Goal: Task Accomplishment & Management: Complete application form

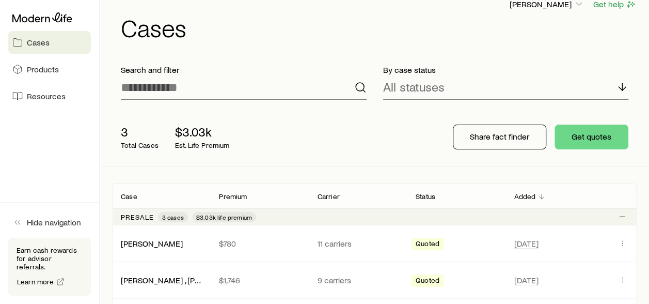
scroll to position [52, 0]
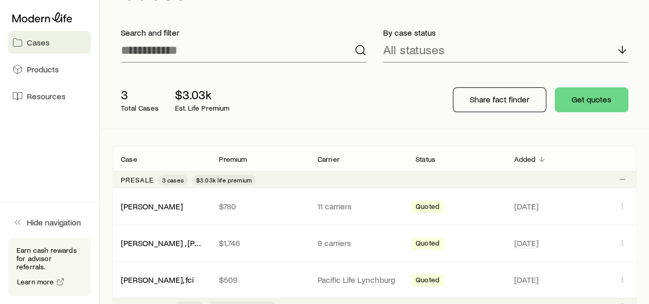
click at [560, 23] on div "By case status All statuses" at bounding box center [506, 45] width 262 height 52
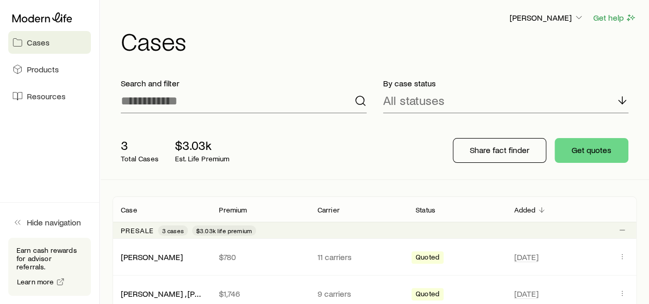
scroll to position [0, 0]
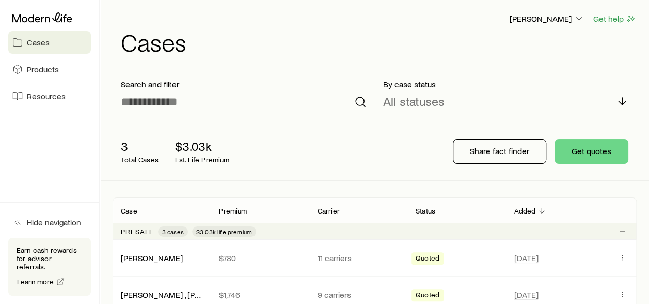
click at [37, 68] on span "Products" at bounding box center [43, 69] width 32 height 10
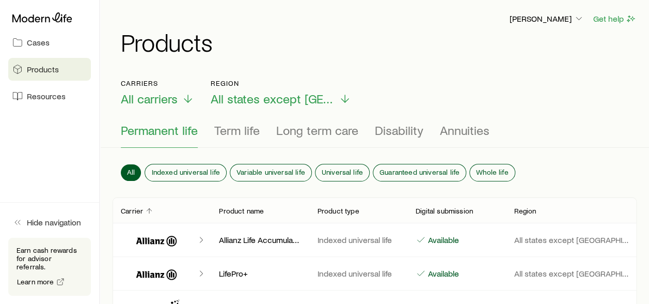
click at [49, 94] on span "Resources" at bounding box center [46, 96] width 39 height 10
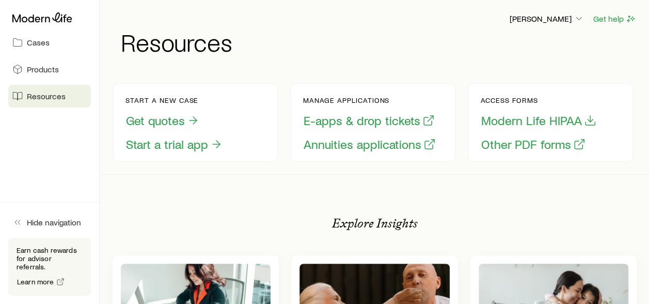
click at [24, 43] on link "Cases" at bounding box center [49, 42] width 83 height 23
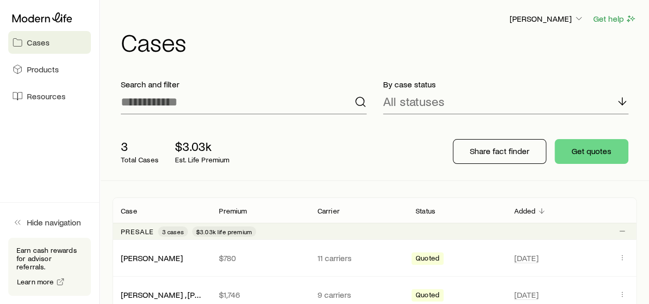
click at [26, 67] on link "Products" at bounding box center [49, 69] width 83 height 23
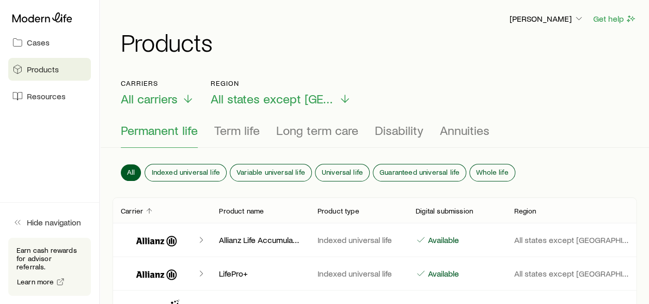
click at [46, 96] on span "Resources" at bounding box center [46, 96] width 39 height 10
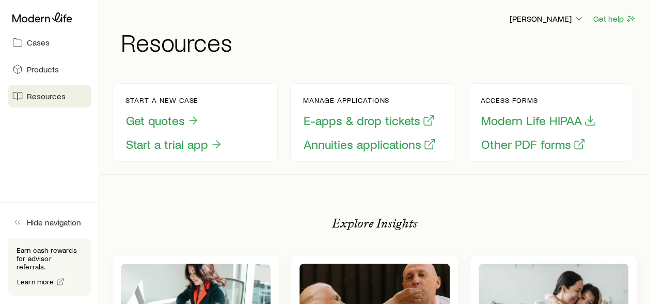
click at [29, 44] on span "Cases" at bounding box center [38, 42] width 23 height 10
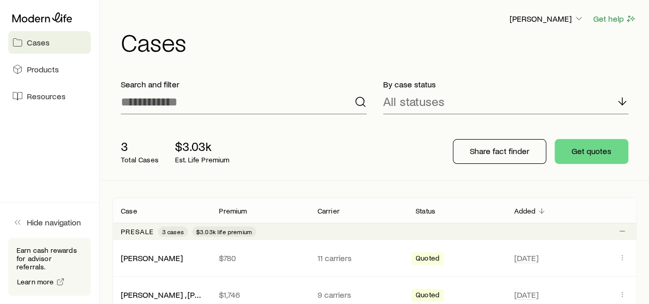
click at [48, 227] on span "Hide navigation" at bounding box center [54, 222] width 54 height 10
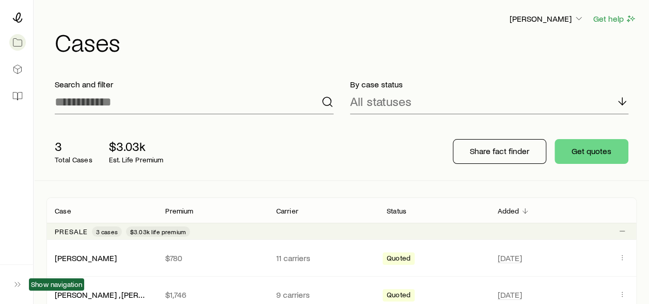
click at [22, 23] on div at bounding box center [16, 17] width 17 height 19
click at [15, 73] on icon at bounding box center [17, 69] width 10 height 10
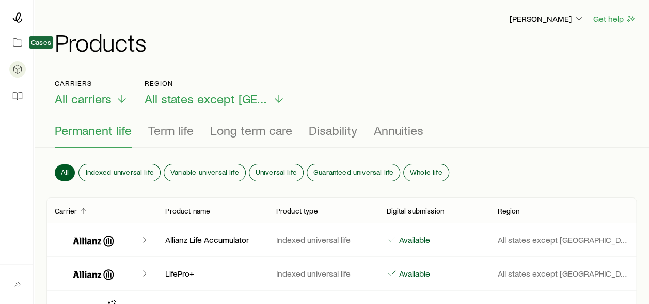
click at [19, 45] on icon at bounding box center [17, 42] width 10 height 10
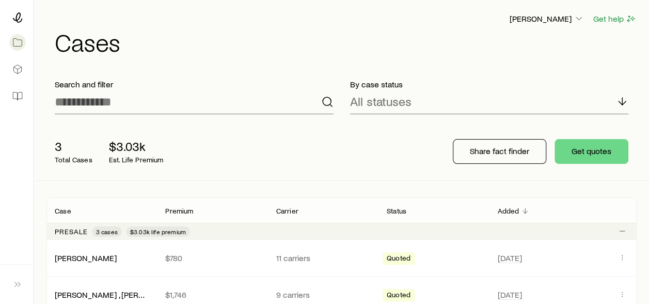
click at [80, 256] on link "[PERSON_NAME]" at bounding box center [86, 258] width 62 height 10
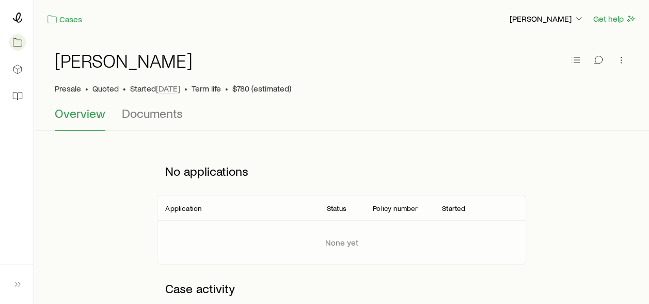
click at [184, 62] on div "[PERSON_NAME]" at bounding box center [342, 66] width 574 height 33
click at [17, 66] on icon at bounding box center [17, 69] width 10 height 10
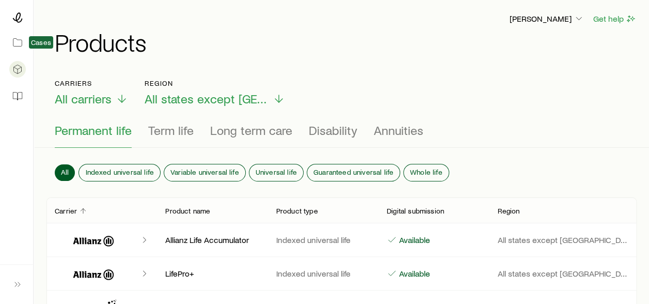
click at [15, 41] on icon at bounding box center [17, 42] width 10 height 10
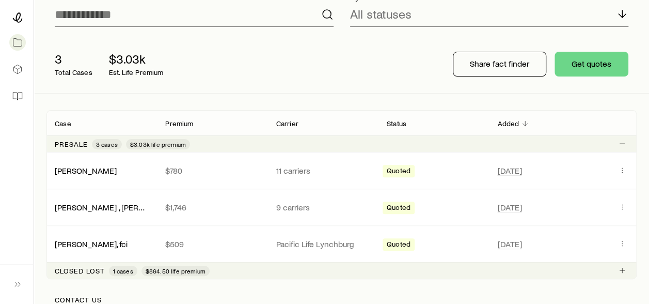
scroll to position [103, 0]
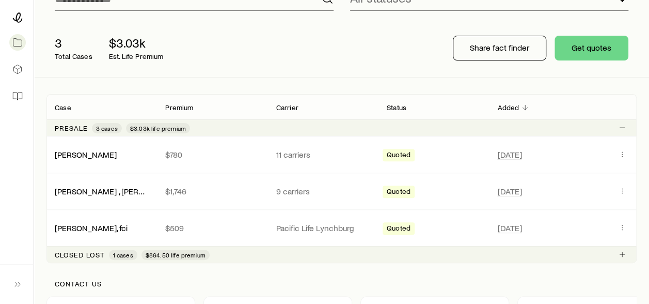
click at [77, 154] on link "[PERSON_NAME]" at bounding box center [86, 154] width 62 height 10
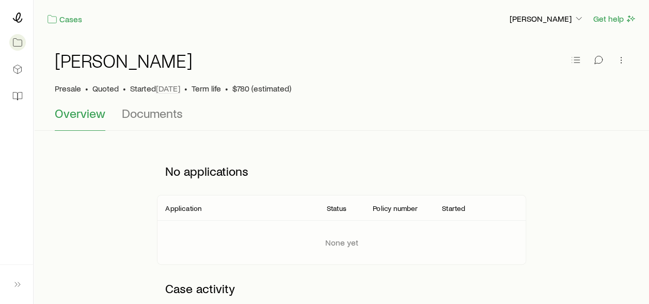
click at [125, 113] on span "Documents" at bounding box center [152, 113] width 61 height 14
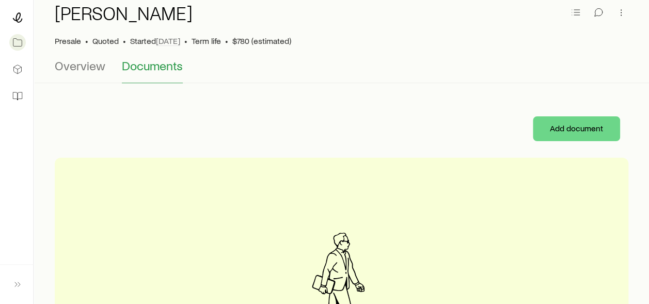
scroll to position [103, 0]
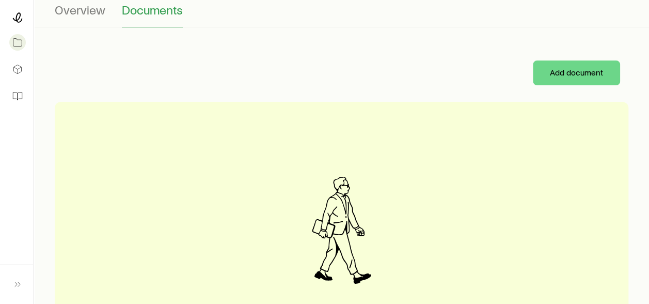
click at [90, 11] on span "Overview" at bounding box center [80, 10] width 51 height 14
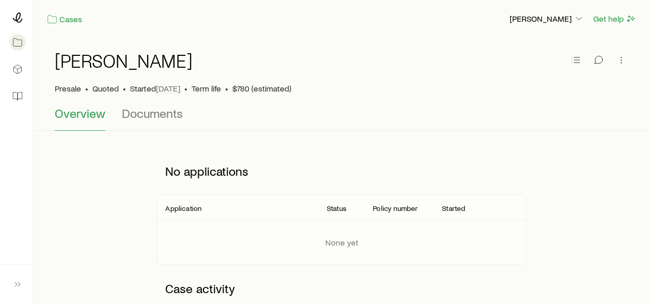
click at [157, 114] on span "Documents" at bounding box center [152, 113] width 61 height 14
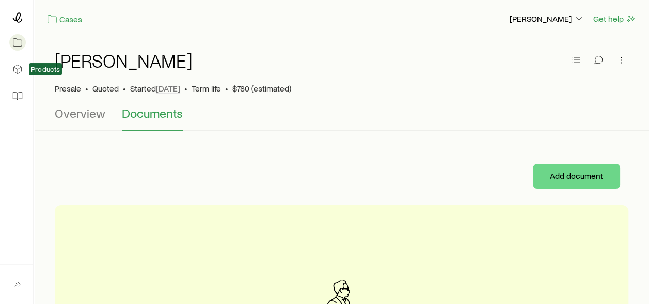
click at [19, 73] on icon at bounding box center [17, 69] width 10 height 10
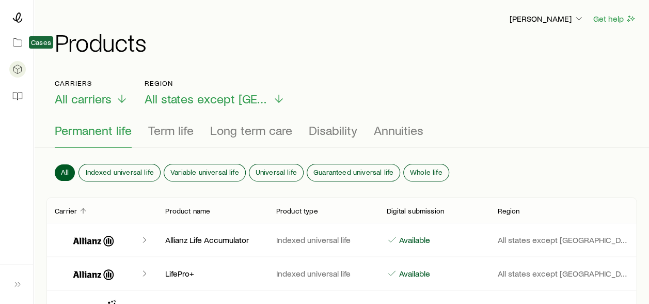
click at [21, 49] on link at bounding box center [16, 42] width 17 height 23
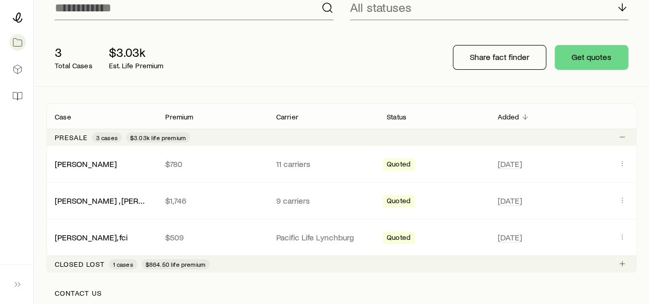
scroll to position [103, 0]
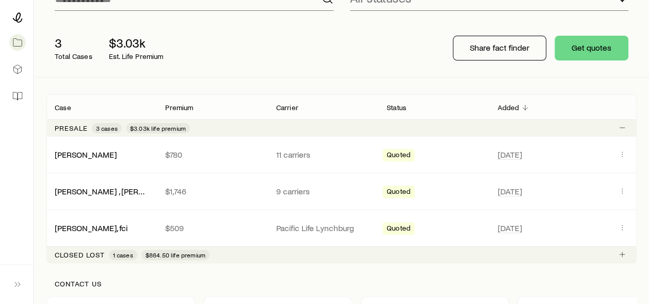
click at [75, 157] on link "[PERSON_NAME]" at bounding box center [86, 154] width 62 height 10
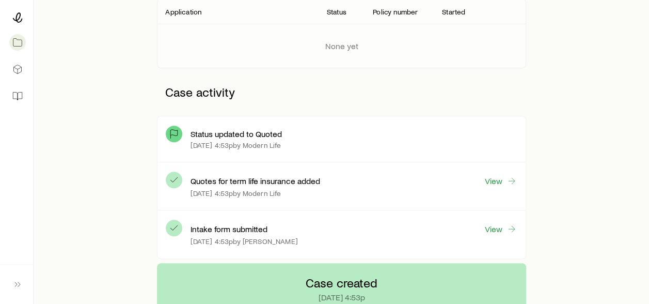
scroll to position [258, 0]
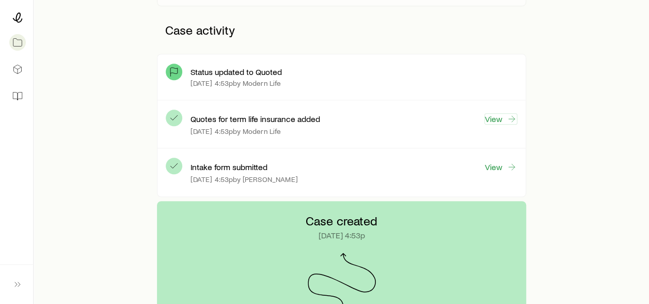
click at [507, 118] on icon at bounding box center [512, 119] width 10 height 10
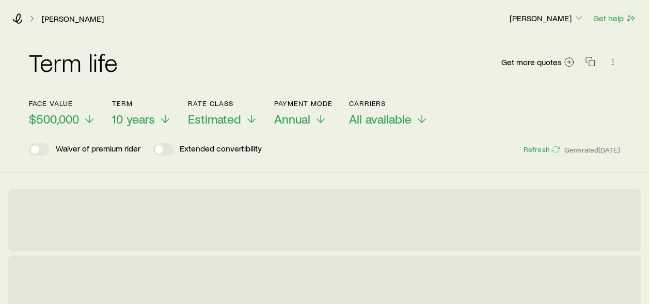
click at [155, 121] on span "10 years" at bounding box center [133, 119] width 43 height 14
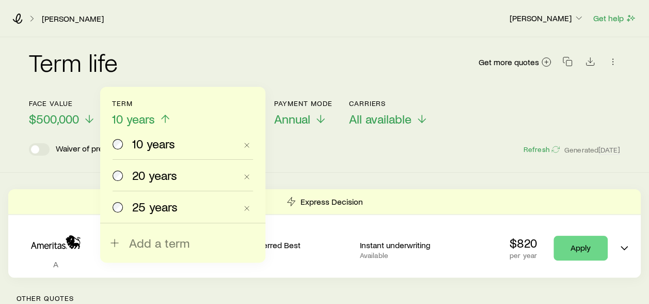
click at [136, 177] on span "20 years" at bounding box center [154, 175] width 45 height 14
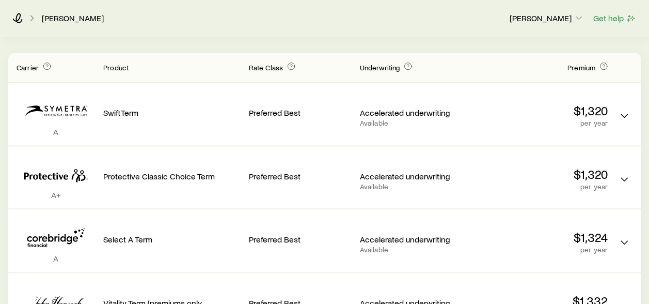
scroll to position [155, 0]
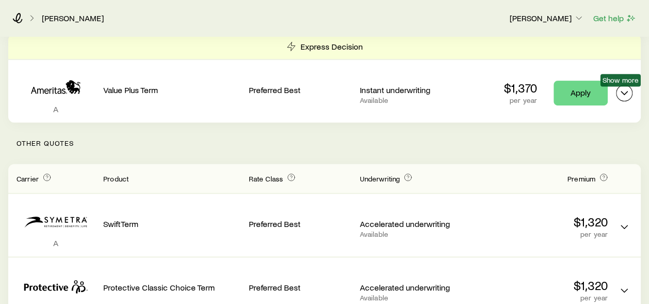
click at [624, 95] on icon "Term quotes" at bounding box center [624, 93] width 12 height 12
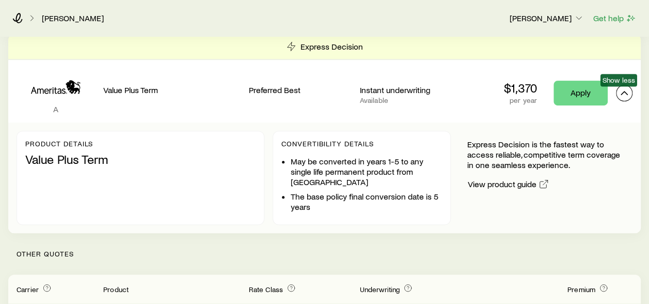
click at [624, 95] on icon "Term quotes" at bounding box center [624, 93] width 12 height 12
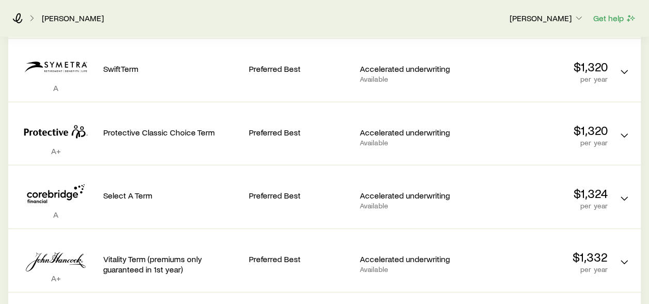
scroll to position [413, 0]
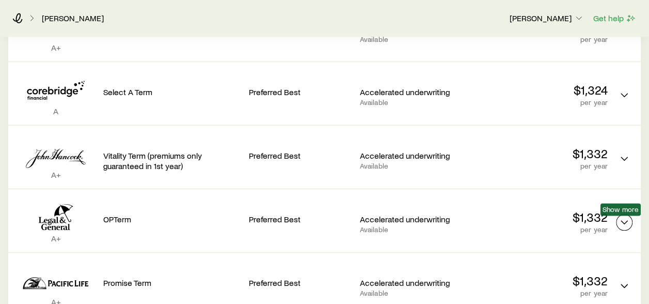
click at [626, 222] on polyline "Term quotes" at bounding box center [624, 222] width 6 height 3
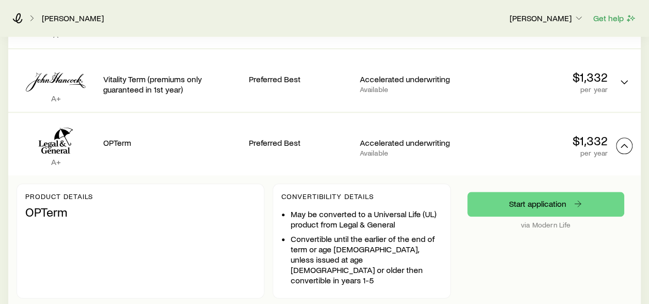
scroll to position [568, 0]
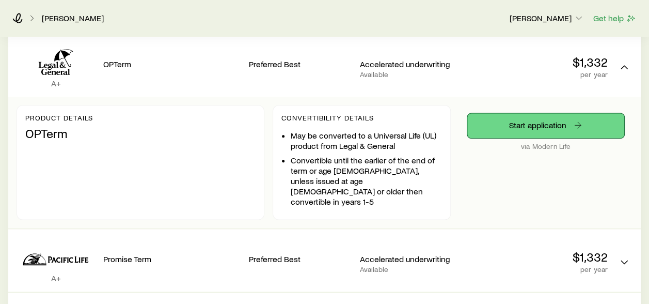
click at [548, 123] on link "Start application" at bounding box center [545, 125] width 157 height 25
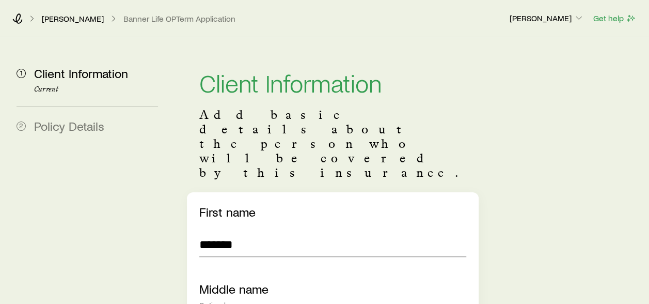
click at [67, 70] on span "Client Information" at bounding box center [81, 73] width 94 height 15
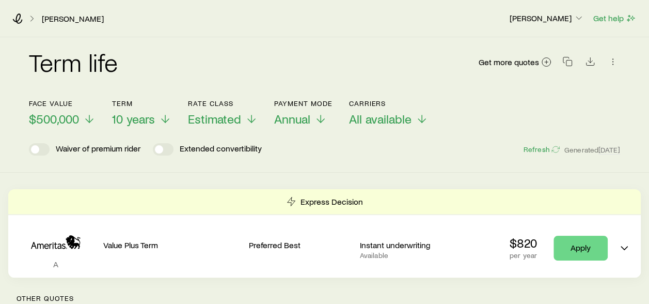
click at [148, 118] on span "10 years" at bounding box center [133, 119] width 43 height 14
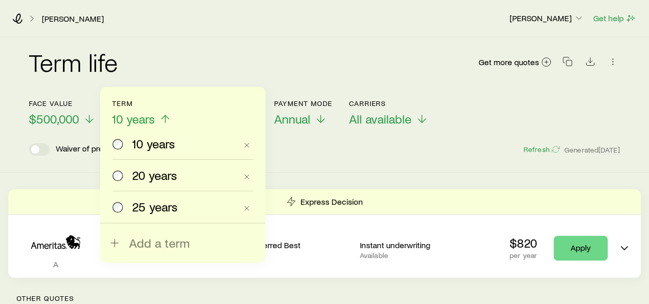
click at [152, 171] on span "20 years" at bounding box center [154, 175] width 45 height 14
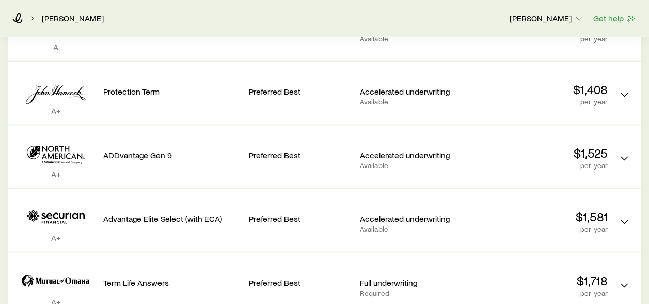
scroll to position [775, 0]
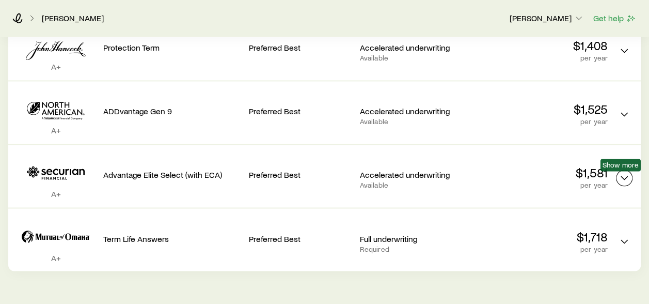
click at [627, 182] on icon "Term quotes" at bounding box center [624, 177] width 12 height 12
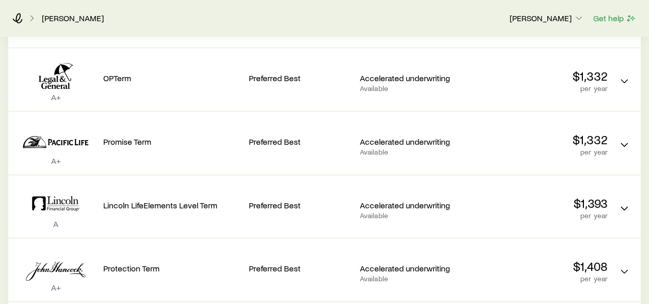
scroll to position [568, 0]
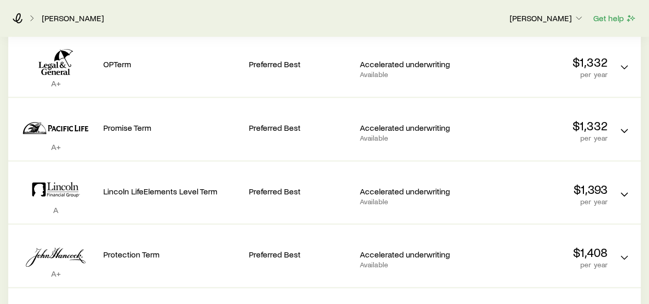
click at [392, 33] on div "[PERSON_NAME], [PERSON_NAME] Get help" at bounding box center [324, 17] width 649 height 37
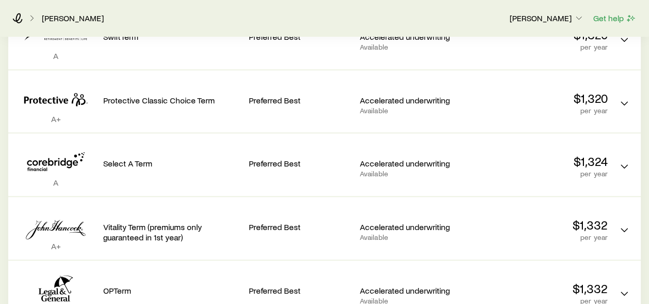
scroll to position [0, 0]
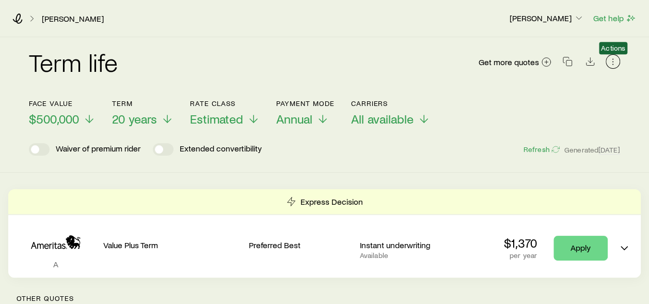
click at [617, 58] on icon "button" at bounding box center [613, 61] width 10 height 10
click at [410, 44] on div "Term life Get more quotes" at bounding box center [324, 68] width 591 height 62
click at [32, 21] on icon at bounding box center [32, 18] width 10 height 10
click at [35, 16] on icon at bounding box center [32, 18] width 10 height 10
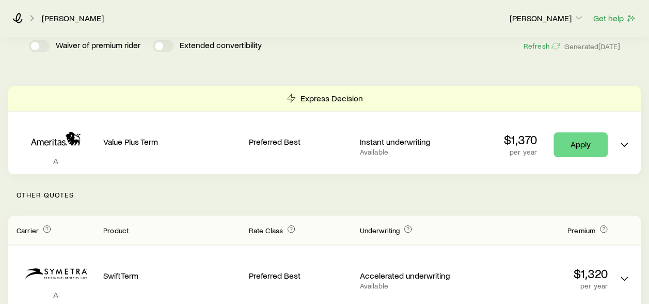
scroll to position [52, 0]
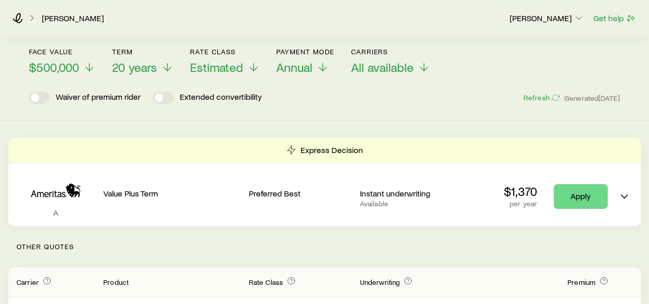
click at [153, 68] on span "20 years" at bounding box center [134, 67] width 45 height 14
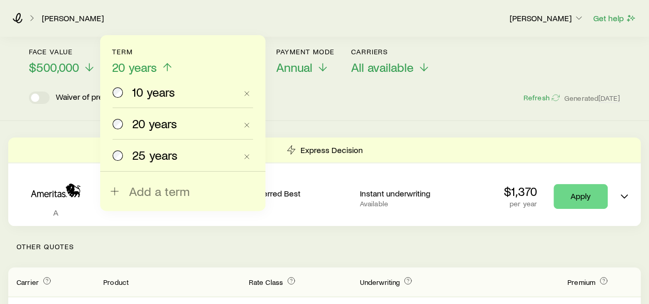
click at [138, 156] on span "25 years" at bounding box center [154, 155] width 45 height 14
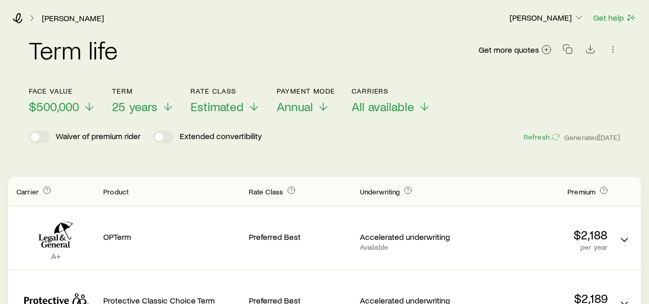
scroll to position [0, 0]
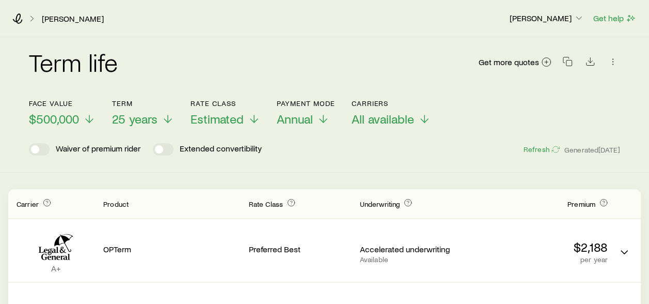
click at [157, 117] on span "25 years" at bounding box center [134, 119] width 45 height 14
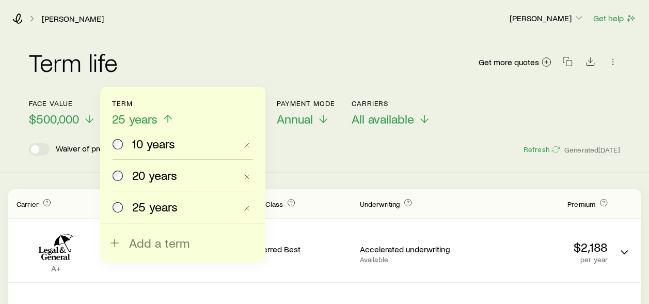
click at [147, 141] on span "10 years" at bounding box center [153, 143] width 43 height 14
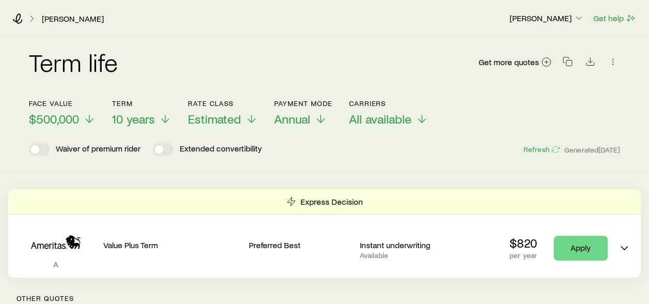
click at [135, 121] on span "10 years" at bounding box center [133, 119] width 43 height 14
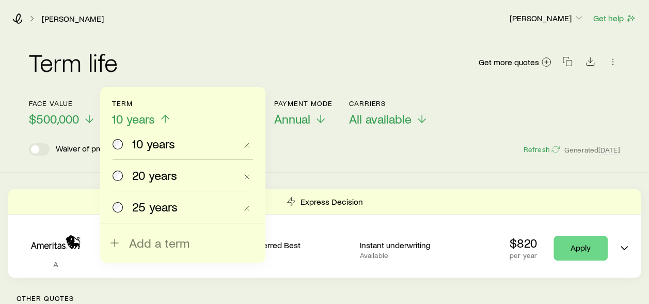
click at [132, 179] on div "20 years" at bounding box center [175, 175] width 124 height 14
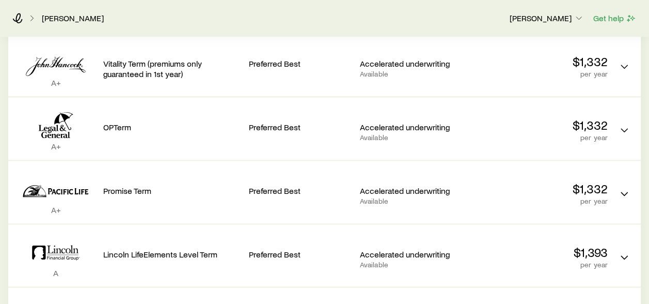
scroll to position [519, 0]
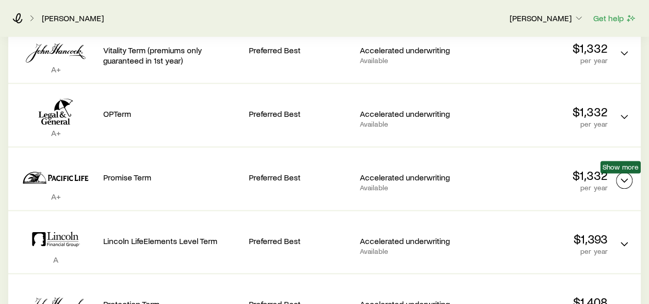
click at [621, 177] on icon "Term quotes" at bounding box center [624, 180] width 12 height 12
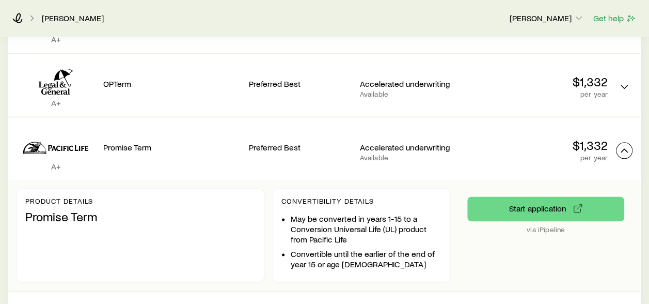
scroll to position [570, 0]
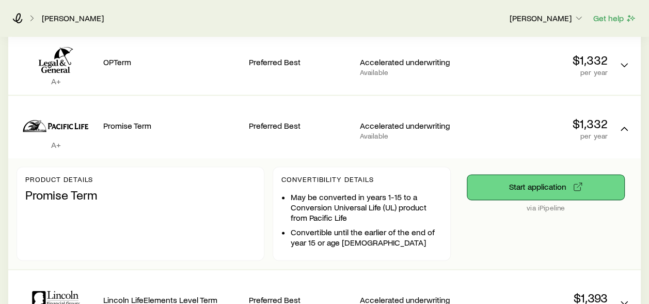
click at [500, 181] on button "Start application" at bounding box center [545, 187] width 157 height 25
